Goal: Information Seeking & Learning: Learn about a topic

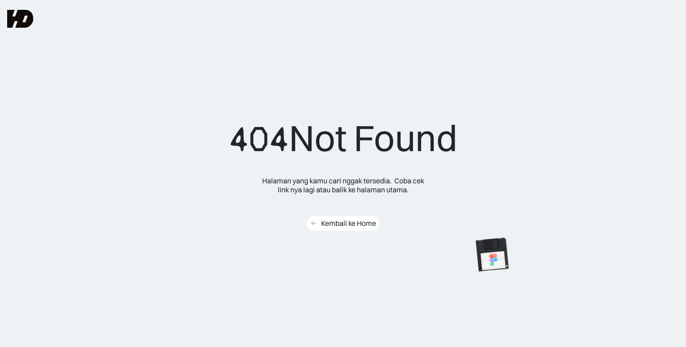
click at [336, 224] on div "Kembali ke Home" at bounding box center [348, 222] width 55 height 9
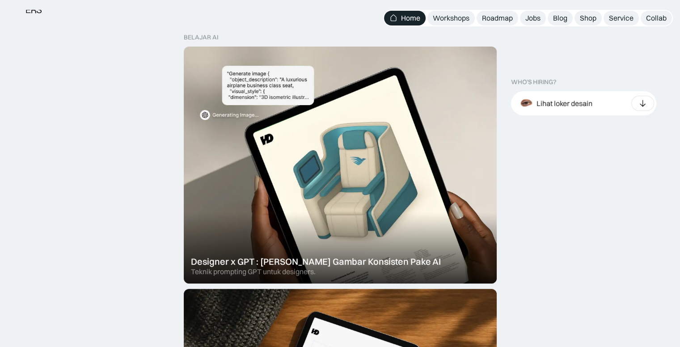
scroll to position [268, 0]
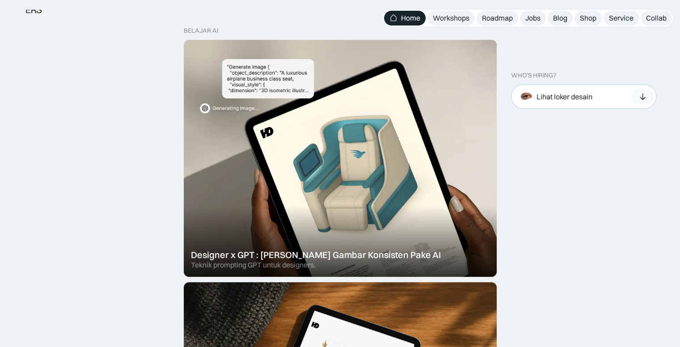
click at [642, 103] on div at bounding box center [642, 96] width 23 height 15
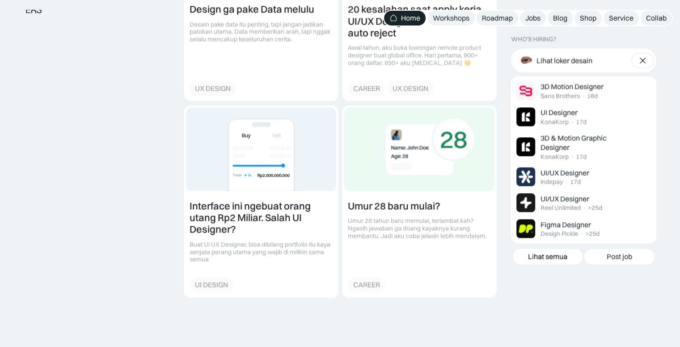
scroll to position [1117, 0]
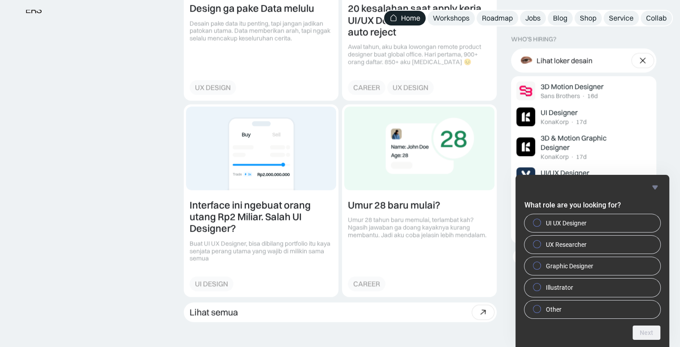
click at [652, 188] on icon "Hide survey" at bounding box center [654, 187] width 11 height 11
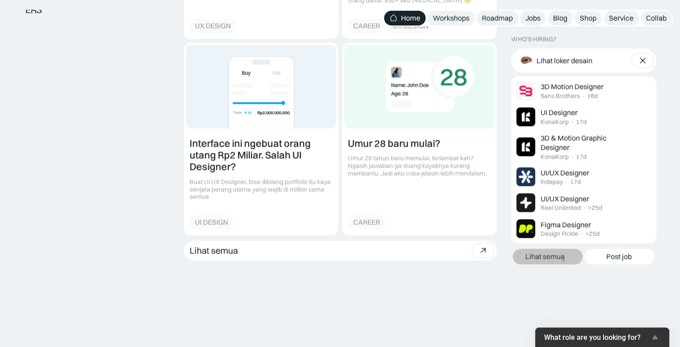
scroll to position [1296, 0]
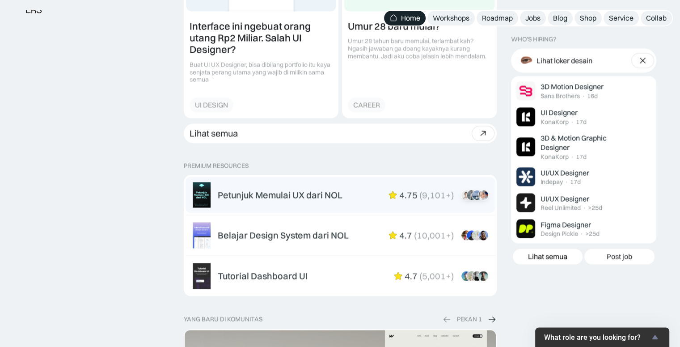
click at [432, 201] on div "Petunjuk Memulai UX dari NOL 4.75 ( 9,101+ ) “Overall mini book nya sudah lengk…" at bounding box center [340, 195] width 295 height 26
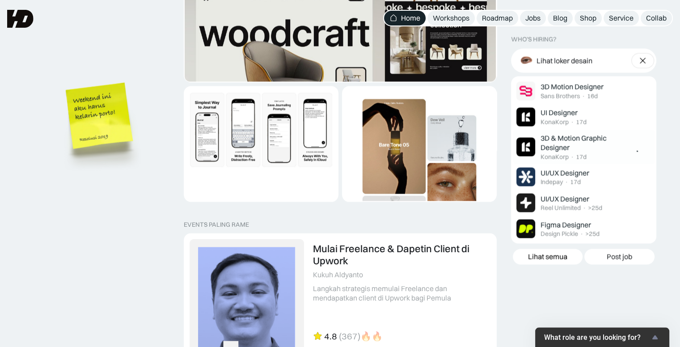
scroll to position [1653, 0]
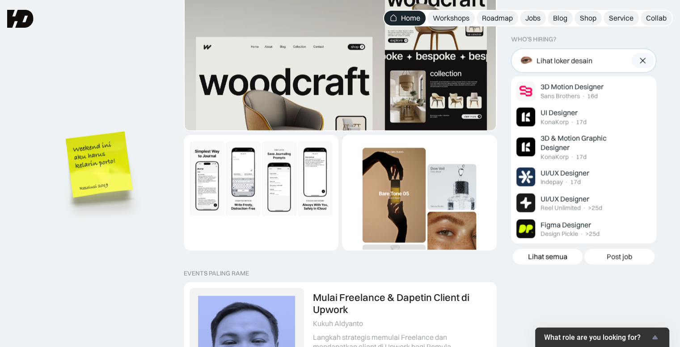
click at [642, 64] on img at bounding box center [642, 60] width 9 height 9
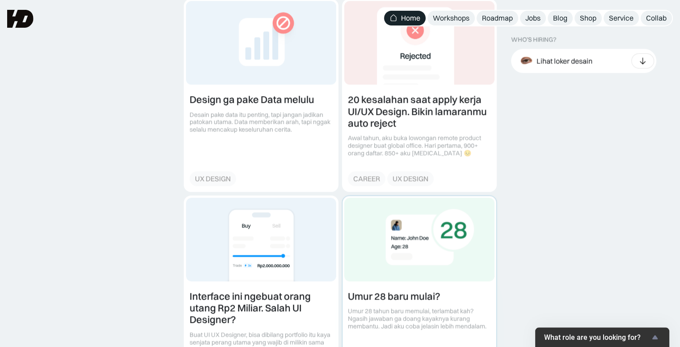
scroll to position [848, 0]
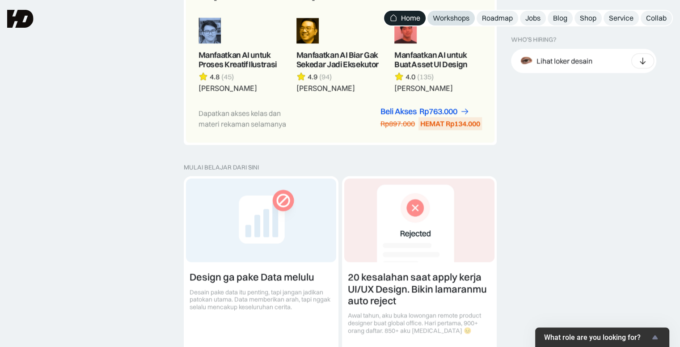
click at [446, 17] on div "Workshops" at bounding box center [450, 17] width 37 height 9
